Goal: Register for event/course

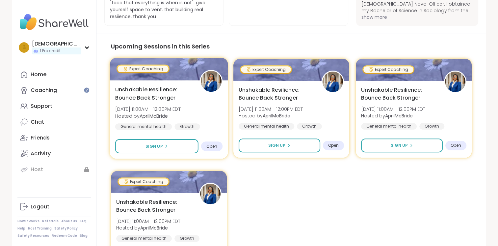
scroll to position [553, 0]
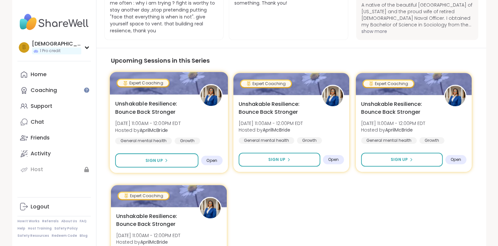
click at [162, 114] on span "Unshakable Resilience: Bounce Back Stronger" at bounding box center [153, 107] width 77 height 16
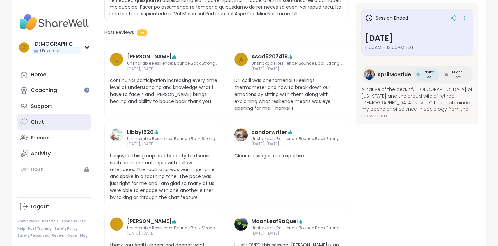
scroll to position [289, 0]
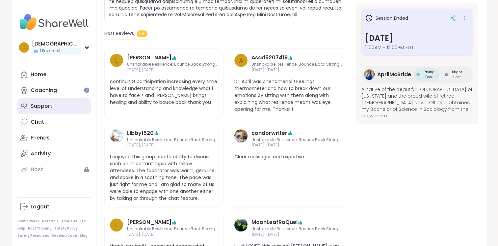
click at [63, 110] on link "Support" at bounding box center [53, 106] width 73 height 16
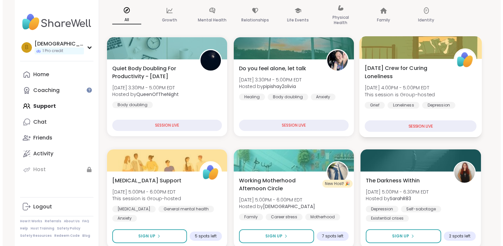
scroll to position [132, 0]
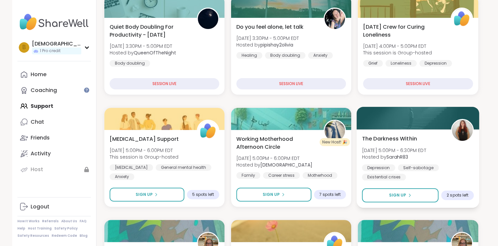
click at [410, 131] on div "The Darkness Within [DATE] 5:00PM - 6:30PM EDT Hosted by SarahR83 [MEDICAL_DATA…" at bounding box center [418, 168] width 123 height 78
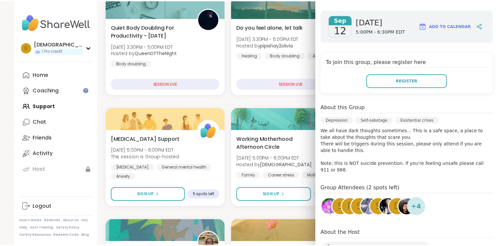
scroll to position [99, 0]
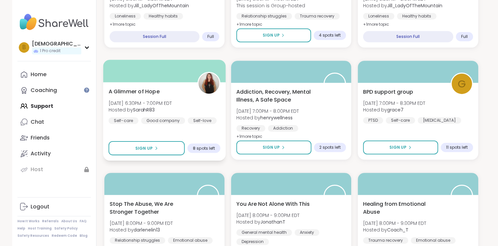
scroll to position [494, 0]
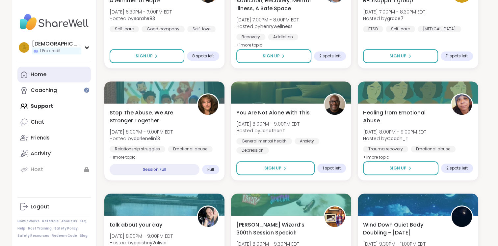
click at [38, 74] on div "Home" at bounding box center [39, 74] width 16 height 7
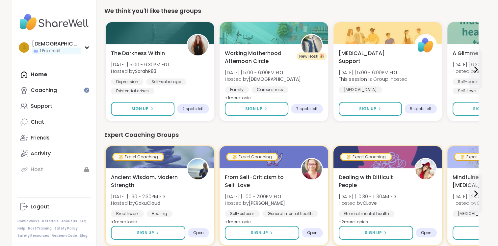
scroll to position [132, 0]
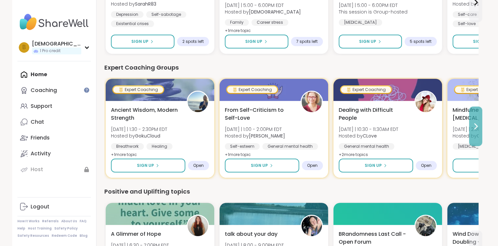
click at [471, 123] on button at bounding box center [475, 126] width 13 height 40
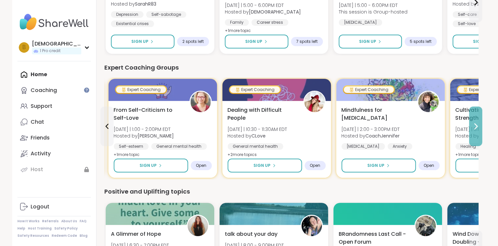
click at [472, 123] on icon at bounding box center [476, 126] width 8 height 8
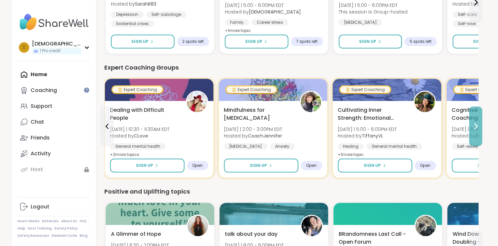
click at [472, 123] on icon at bounding box center [476, 126] width 8 height 8
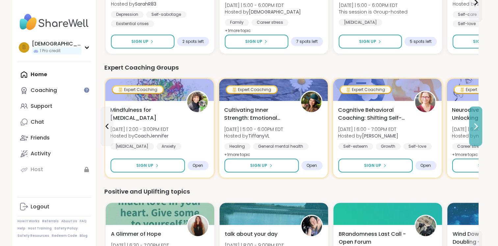
click at [472, 123] on icon at bounding box center [476, 126] width 8 height 8
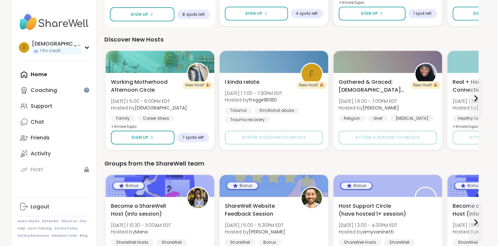
scroll to position [333, 0]
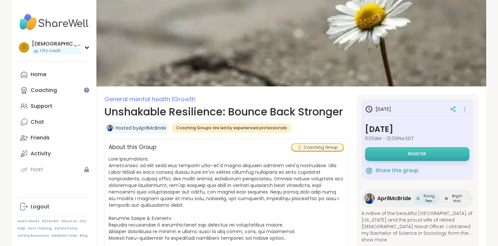
click at [394, 154] on button "Register" at bounding box center [417, 154] width 104 height 14
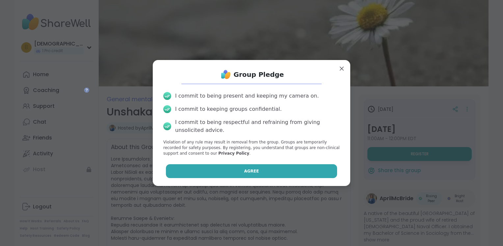
click at [234, 171] on button "Agree" at bounding box center [252, 171] width 172 height 14
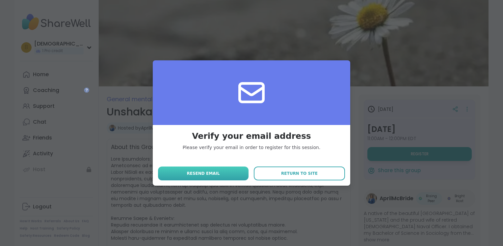
click at [230, 173] on button "Resend email" at bounding box center [203, 173] width 91 height 14
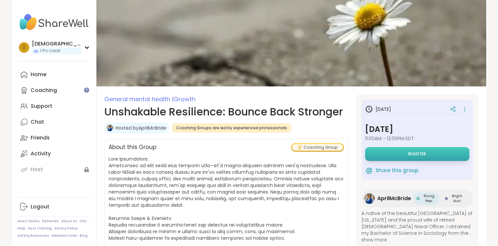
click at [410, 156] on span "Register" at bounding box center [417, 153] width 18 height 5
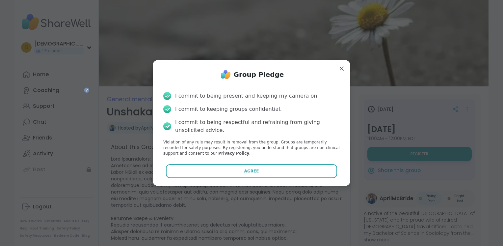
click at [285, 167] on button "Agree" at bounding box center [252, 171] width 172 height 14
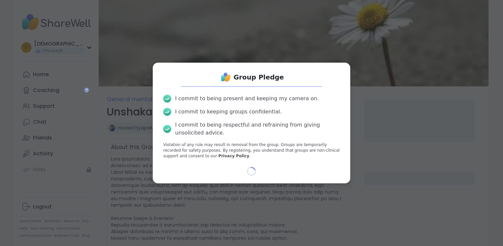
select select "**"
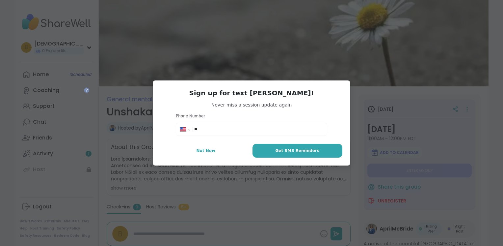
click at [234, 133] on div "**********" at bounding box center [252, 129] width 148 height 10
click at [234, 129] on input "**" at bounding box center [258, 129] width 129 height 7
type input "**"
select select "**"
type input "*"
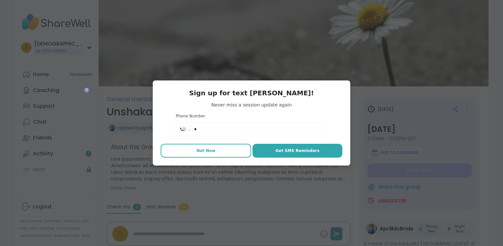
click at [207, 150] on span "Not Now" at bounding box center [206, 151] width 19 height 6
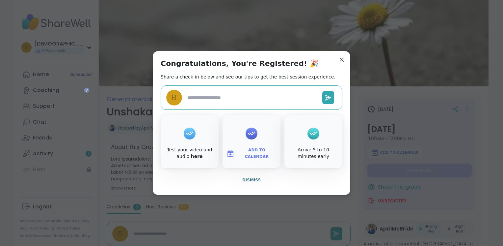
click at [245, 157] on button "Add to Calendar" at bounding box center [251, 154] width 55 height 14
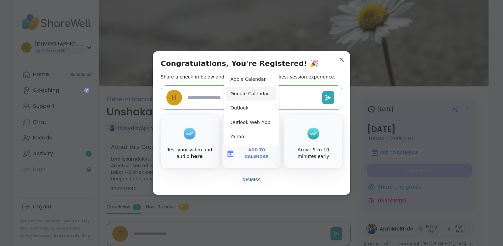
click at [263, 97] on button "Google Calendar" at bounding box center [252, 94] width 50 height 14
click at [207, 97] on textarea at bounding box center [252, 98] width 135 height 12
click at [294, 95] on textarea at bounding box center [252, 98] width 135 height 12
click at [267, 181] on button "Dismiss" at bounding box center [252, 180] width 182 height 14
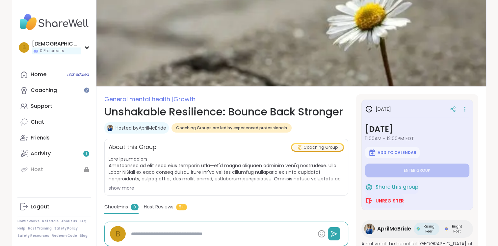
type textarea "*"
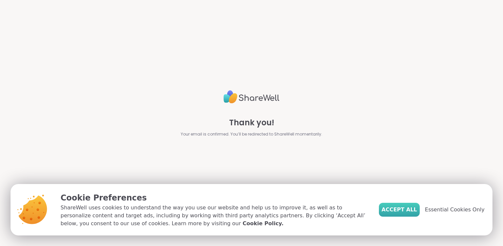
click at [398, 215] on button "Accept All" at bounding box center [399, 210] width 41 height 14
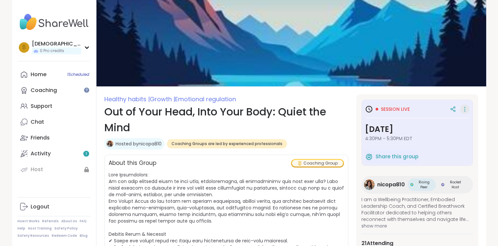
click at [462, 109] on icon at bounding box center [465, 108] width 7 height 9
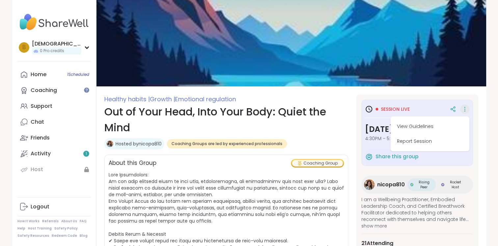
click at [337, 128] on h1 "Out of Your Head, Into Your Body: Quiet the Mind" at bounding box center [226, 120] width 244 height 32
